Goal: Transaction & Acquisition: Obtain resource

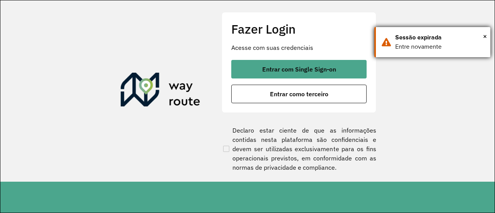
click at [488, 35] on div "× Sessão expirada Entre novamente" at bounding box center [433, 42] width 116 height 30
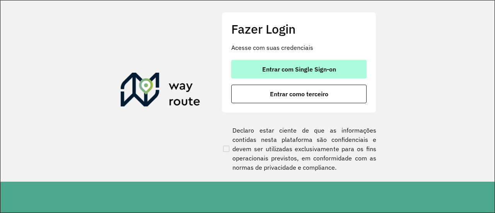
click at [297, 69] on span "Entrar com Single Sign-on" at bounding box center [299, 69] width 74 height 6
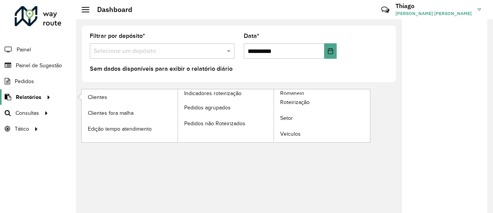
click at [39, 94] on span "Relatórios" at bounding box center [29, 97] width 26 height 8
click at [101, 93] on span "Clientes" at bounding box center [98, 97] width 21 height 8
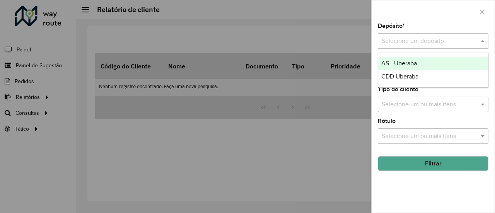
click at [412, 39] on input "text" at bounding box center [425, 41] width 87 height 9
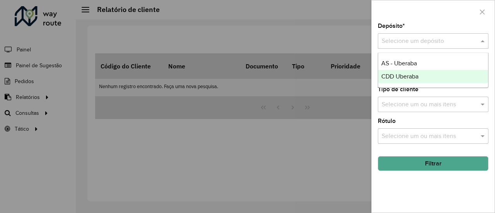
click at [401, 75] on span "CDD Uberaba" at bounding box center [400, 76] width 37 height 7
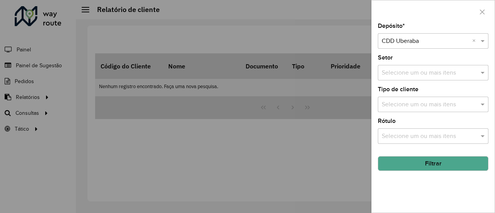
click at [421, 159] on button "Filtrar" at bounding box center [433, 163] width 111 height 15
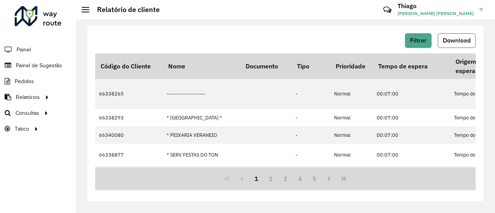
click at [460, 41] on span "Download" at bounding box center [457, 40] width 28 height 7
